Goal: Task Accomplishment & Management: Manage account settings

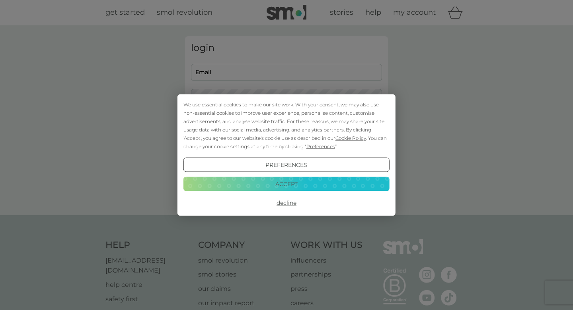
type input "[EMAIL_ADDRESS][DOMAIN_NAME]"
click at [282, 110] on button "Accept" at bounding box center [287, 183] width 206 height 14
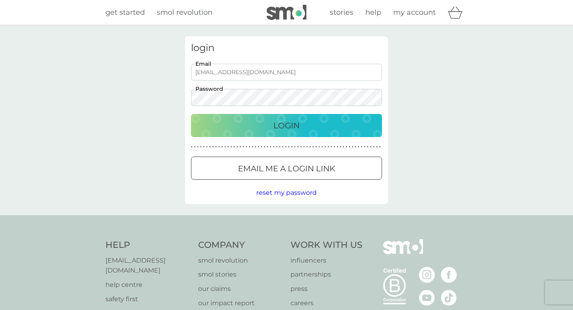
click at [268, 110] on div "Login" at bounding box center [286, 125] width 175 height 13
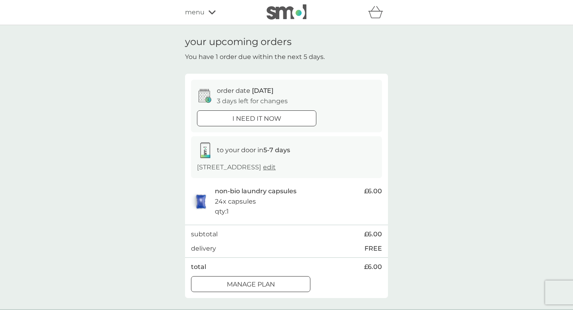
click at [273, 284] on p "Manage plan" at bounding box center [251, 284] width 48 height 10
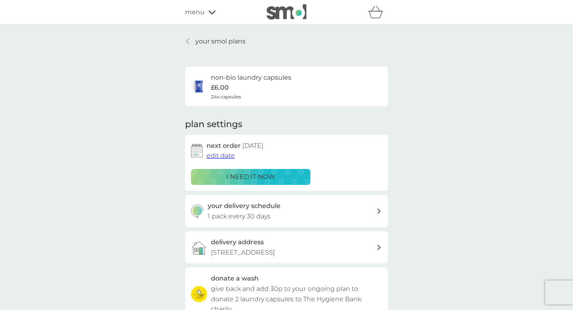
click at [415, 97] on div "your smol plans non-bio laundry capsules £6.00 24x capsules plan settings next …" at bounding box center [286, 215] width 573 height 380
click at [222, 156] on span "edit date" at bounding box center [221, 156] width 28 height 8
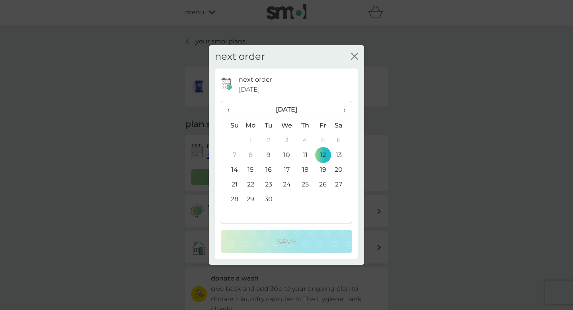
click at [344, 110] on span "›" at bounding box center [342, 109] width 8 height 17
click at [287, 141] on td "1" at bounding box center [287, 140] width 18 height 15
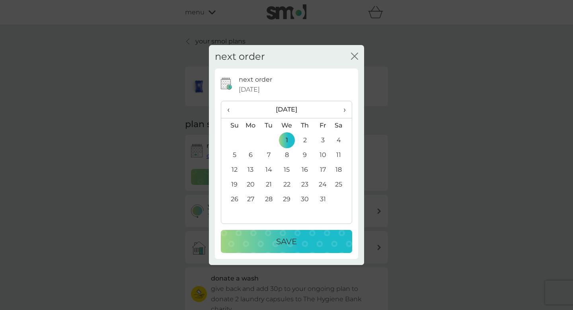
click at [280, 240] on p "Save" at bounding box center [286, 241] width 21 height 13
